Goal: Task Accomplishment & Management: Manage account settings

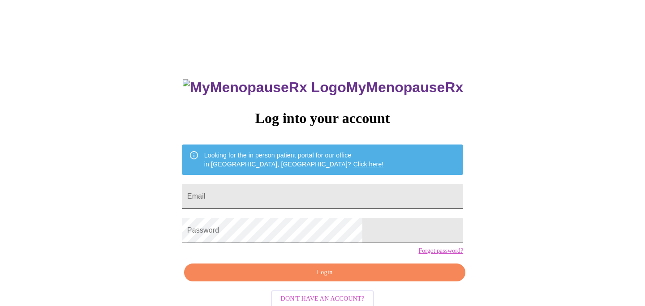
click at [314, 191] on input "Email" at bounding box center [322, 196] width 281 height 25
type input "[EMAIL_ADDRESS][DOMAIN_NAME]"
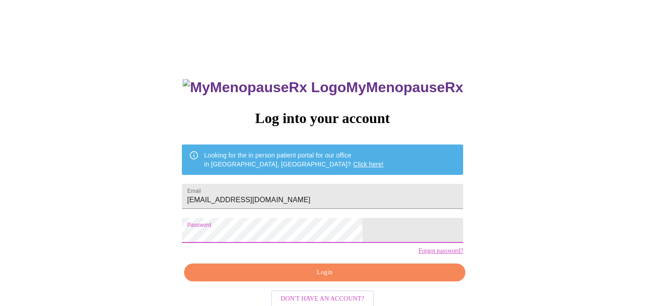
click at [319, 279] on span "Login" at bounding box center [324, 272] width 261 height 11
click at [323, 279] on span "Login" at bounding box center [324, 272] width 261 height 11
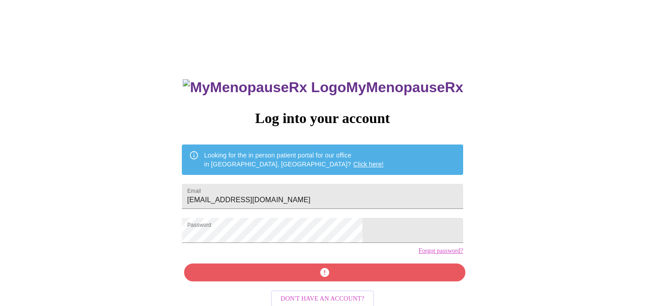
click at [418, 255] on link "Forgot password?" at bounding box center [440, 251] width 45 height 7
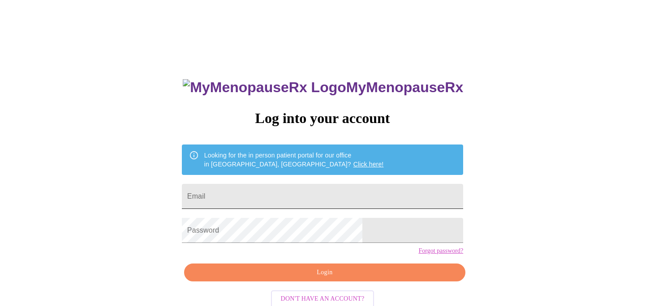
click at [241, 198] on input "Email" at bounding box center [322, 196] width 281 height 25
type input "[EMAIL_ADDRESS][DOMAIN_NAME]"
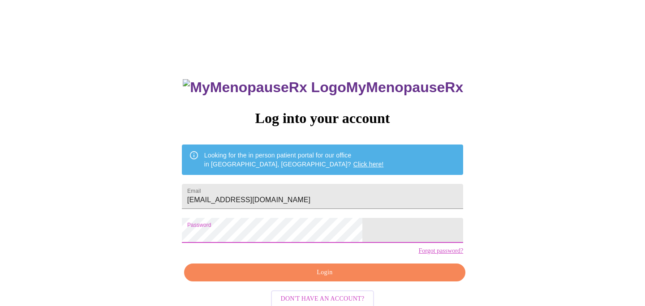
click at [276, 279] on span "Login" at bounding box center [324, 272] width 261 height 11
click at [328, 279] on span "Login" at bounding box center [324, 272] width 261 height 11
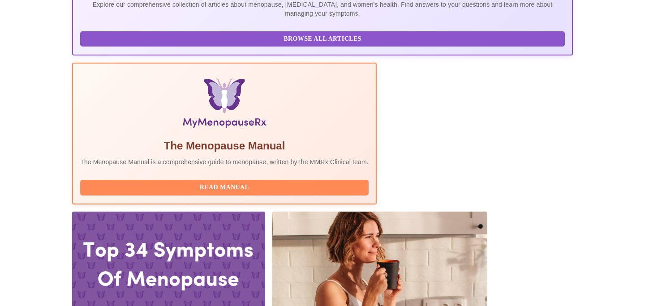
scroll to position [251, 0]
